Goal: Task Accomplishment & Management: Manage account settings

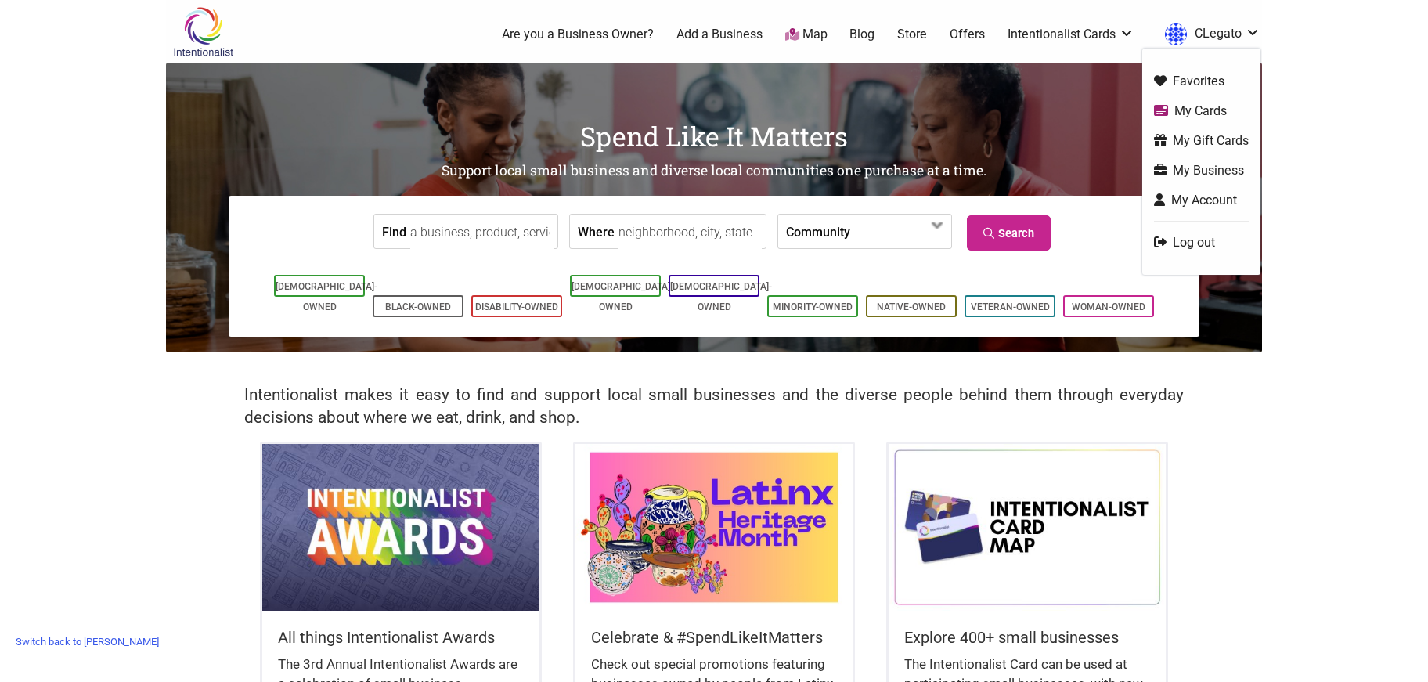
click at [1167, 167] on link "My Business" at bounding box center [1201, 170] width 95 height 18
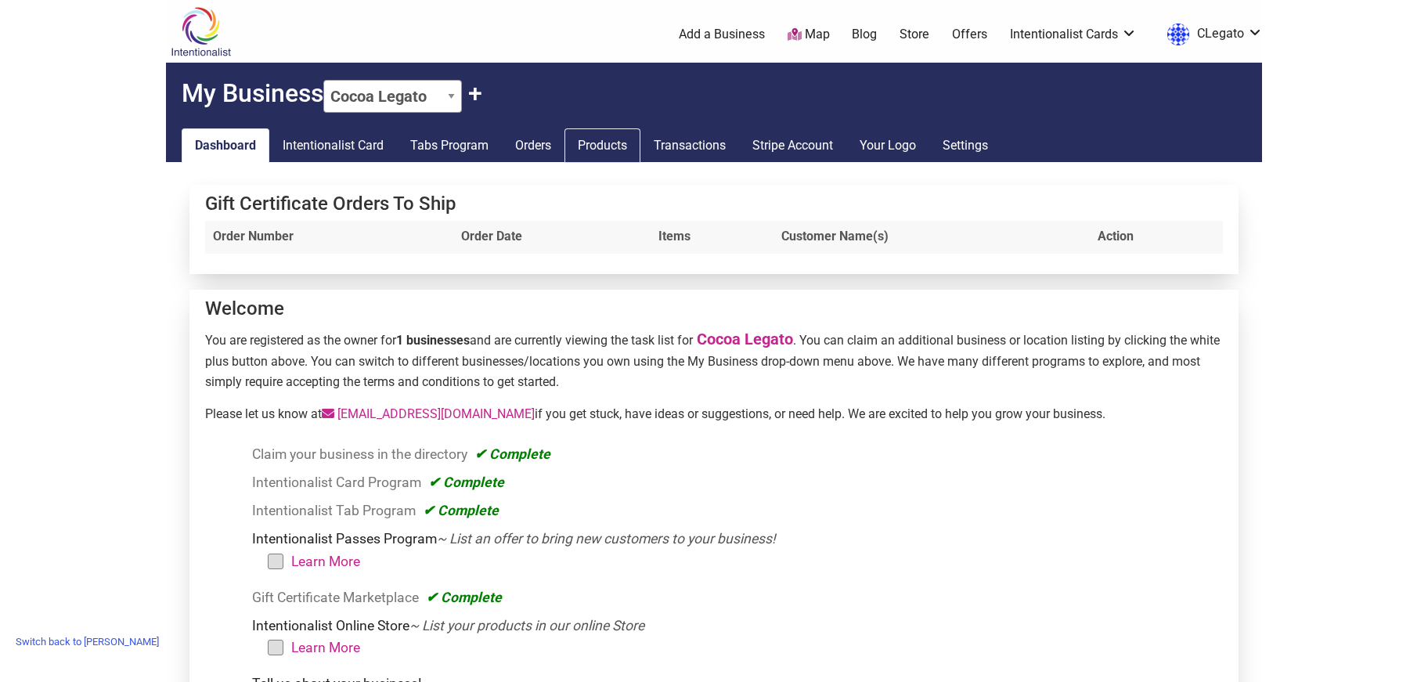
click at [617, 145] on link "Products" at bounding box center [603, 145] width 76 height 34
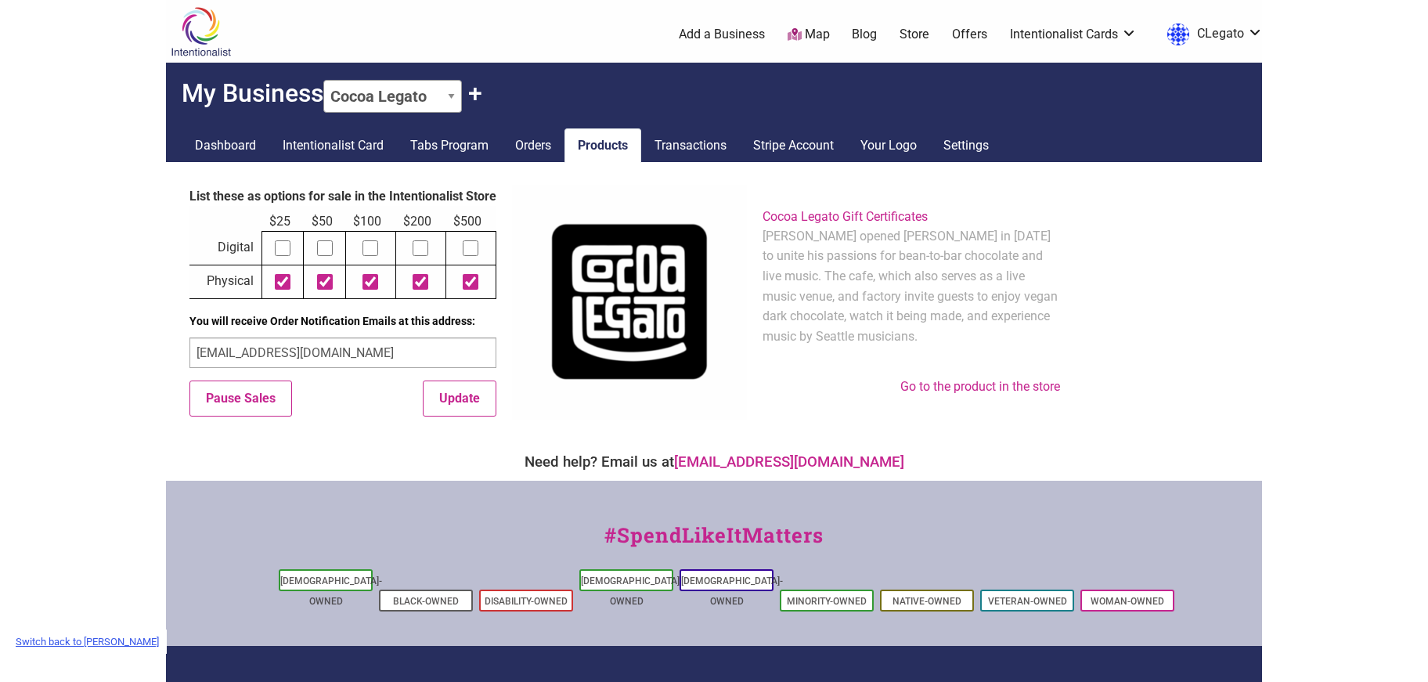
click at [52, 635] on link "Switch back to [PERSON_NAME]" at bounding box center [87, 641] width 159 height 24
